Goal: Transaction & Acquisition: Purchase product/service

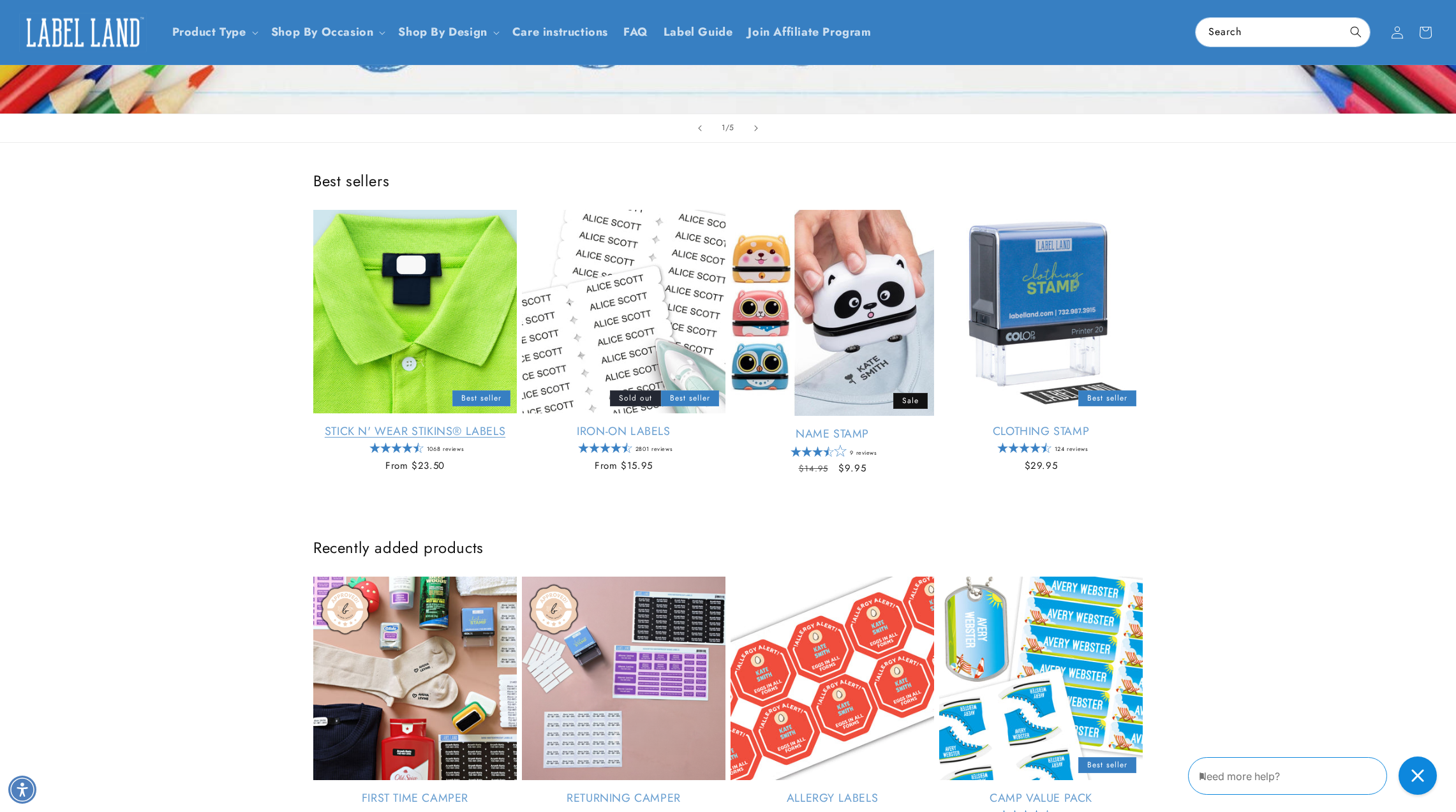
scroll to position [482, 0]
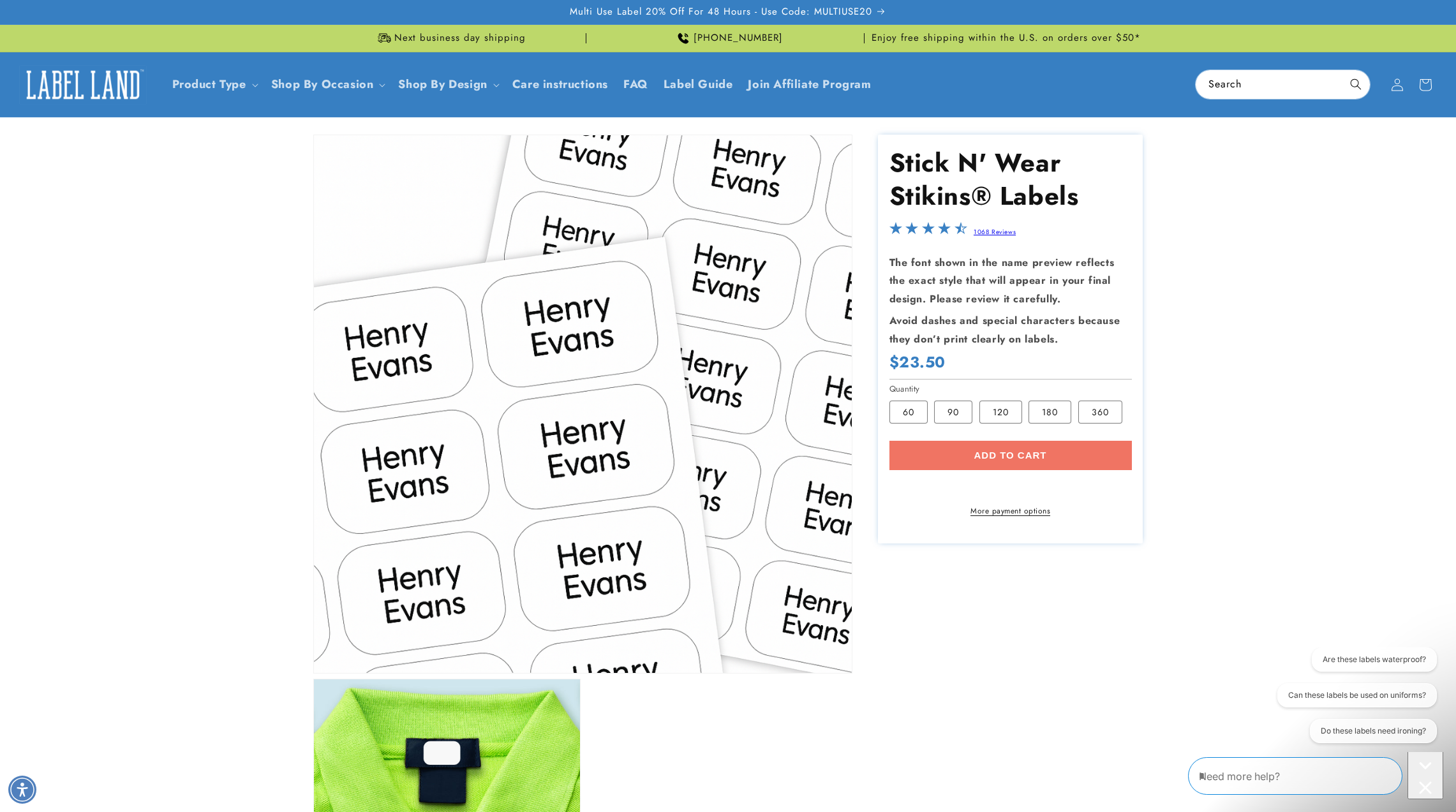
click at [1002, 454] on div "Add to cart More payment options This item is a recurring or deferred purchase.…" at bounding box center [1011, 478] width 242 height 76
click at [945, 407] on label "90 Variant sold out or unavailable" at bounding box center [953, 412] width 38 height 23
click at [962, 452] on div "Add to cart More payment options This item is a recurring or deferred purchase.…" at bounding box center [1011, 478] width 242 height 76
click at [976, 452] on div "Add to cart More payment options This item is a recurring or deferred purchase.…" at bounding box center [1011, 478] width 242 height 76
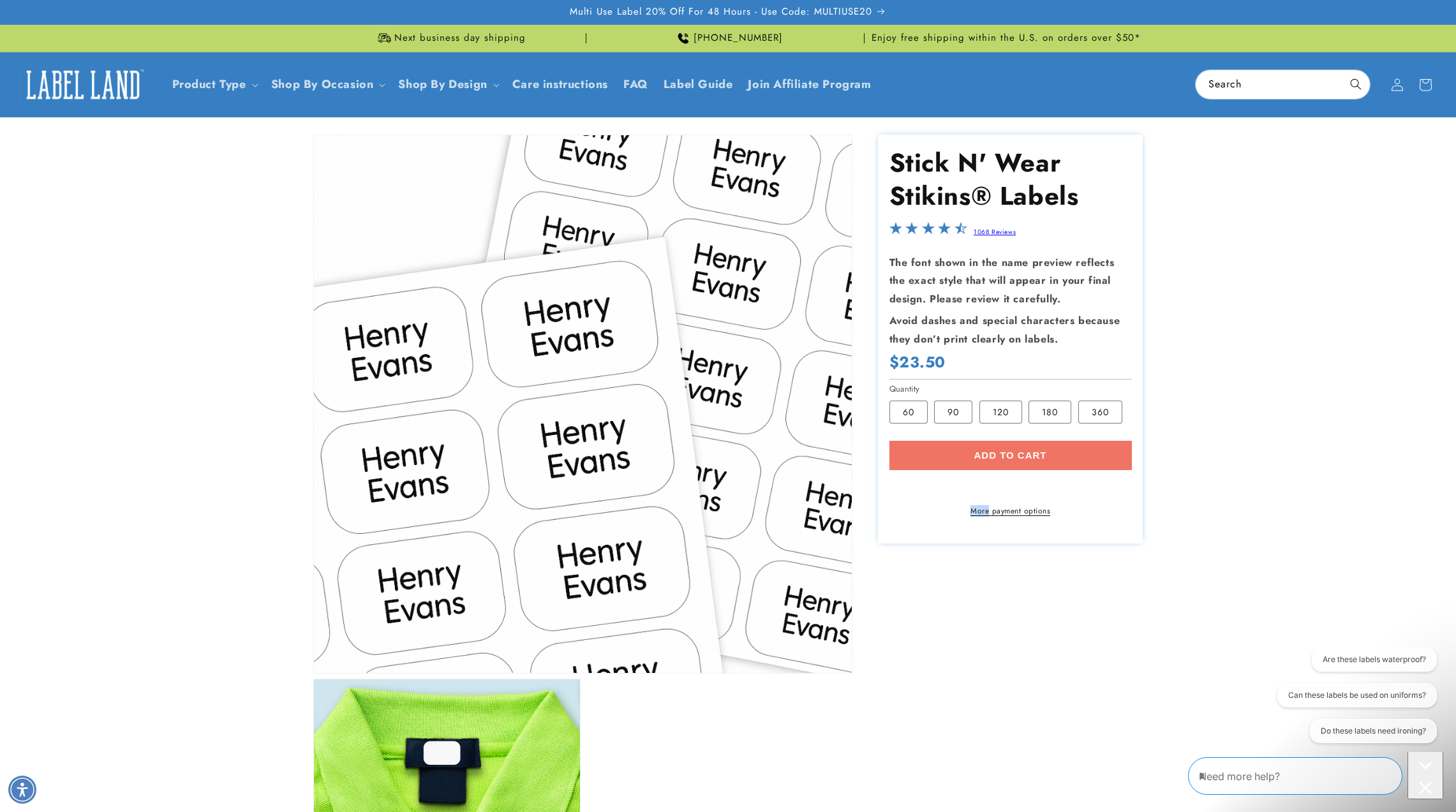
click at [991, 453] on div "Add to cart More payment options This item is a recurring or deferred purchase.…" at bounding box center [1011, 478] width 242 height 76
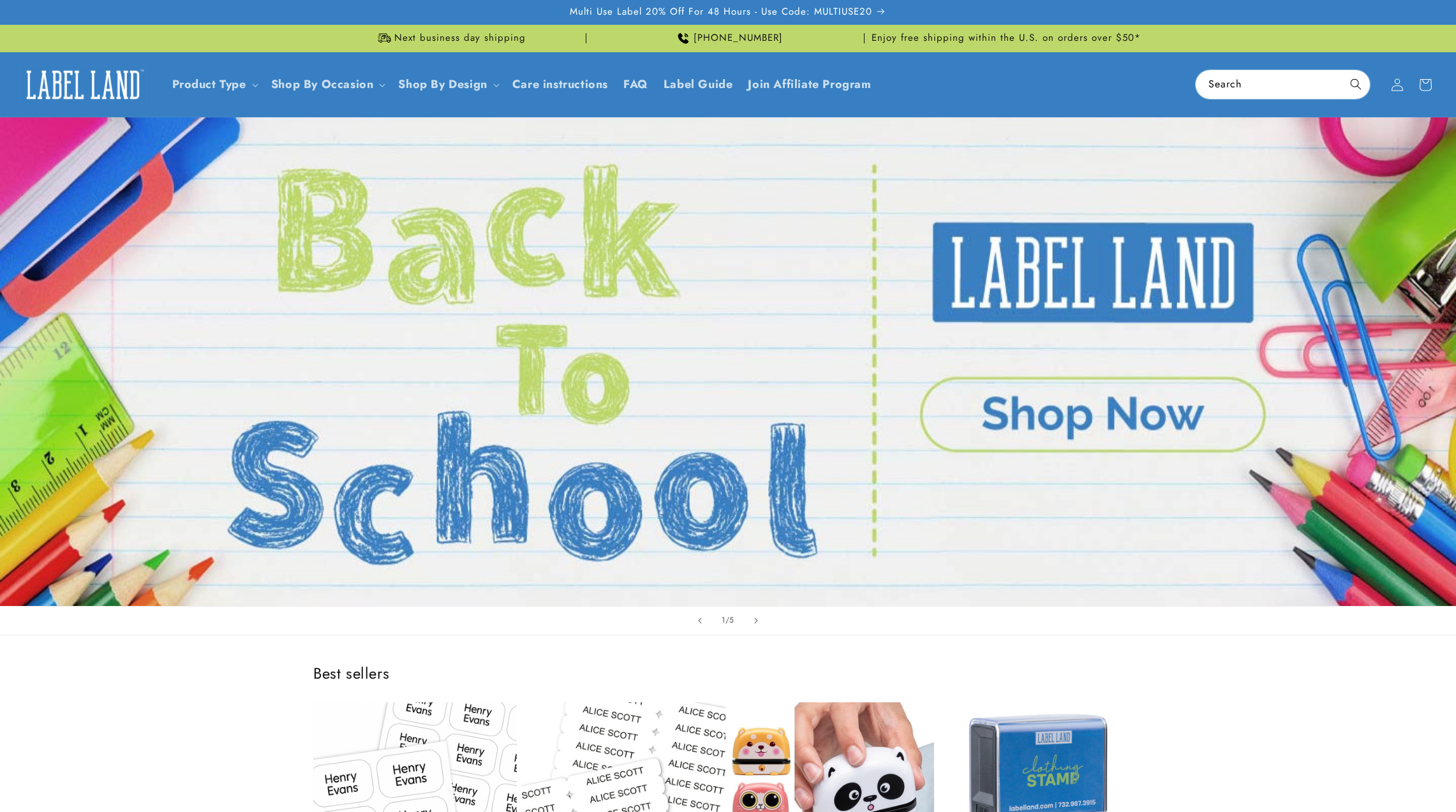
scroll to position [482, 0]
